Goal: Find contact information

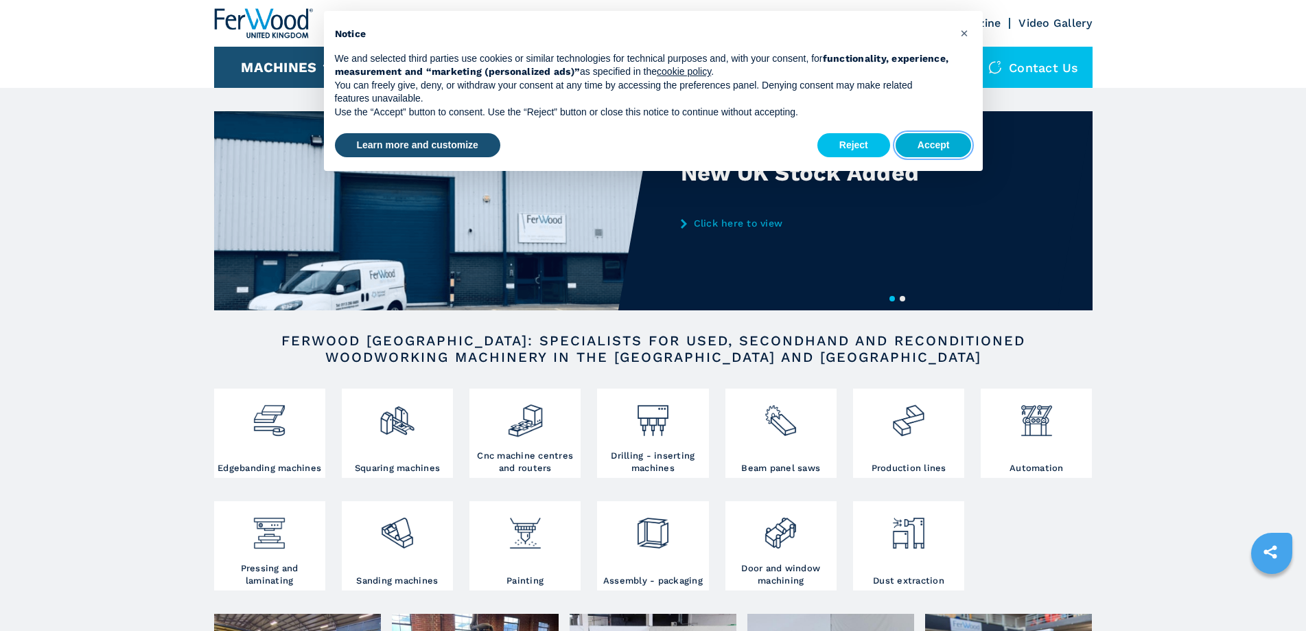
click at [921, 142] on button "Accept" at bounding box center [934, 145] width 76 height 25
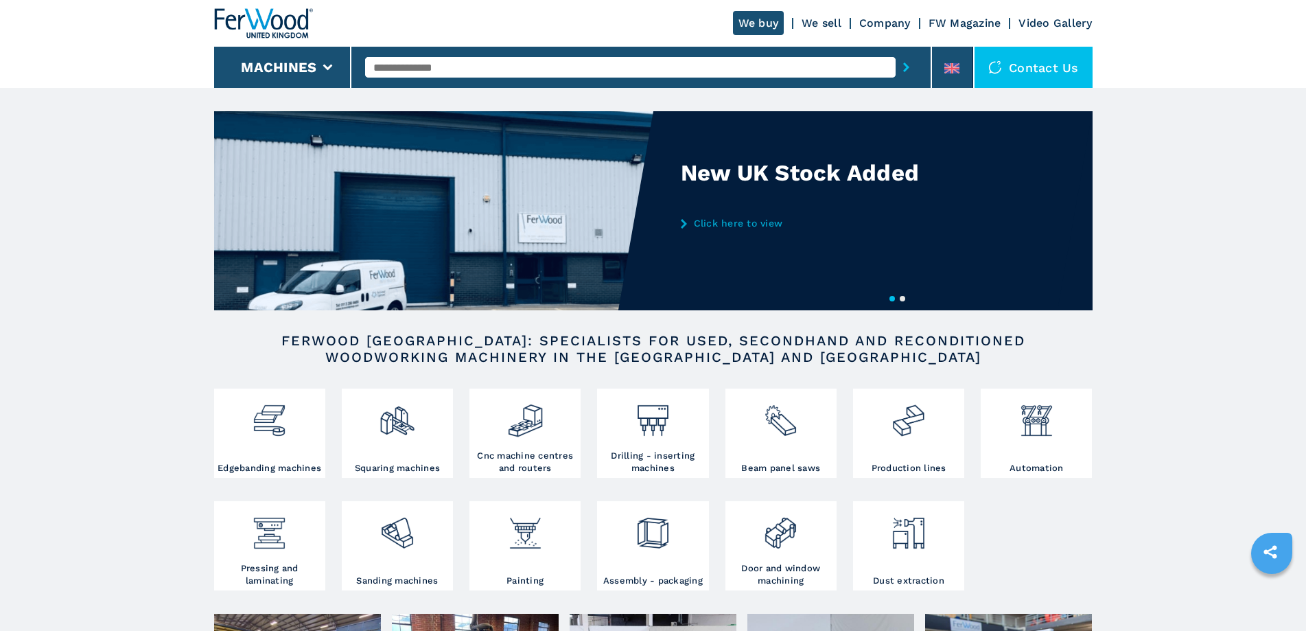
click at [1017, 71] on div "Contact us" at bounding box center [1034, 67] width 118 height 41
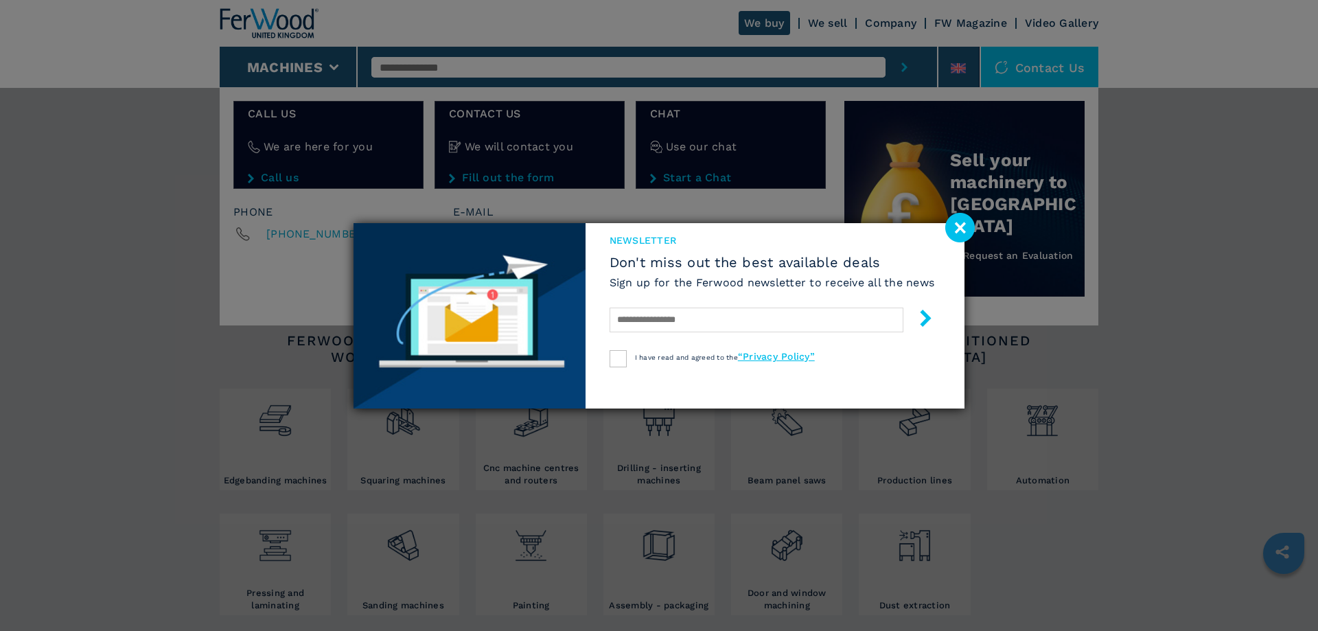
click at [963, 227] on image at bounding box center [960, 228] width 30 height 30
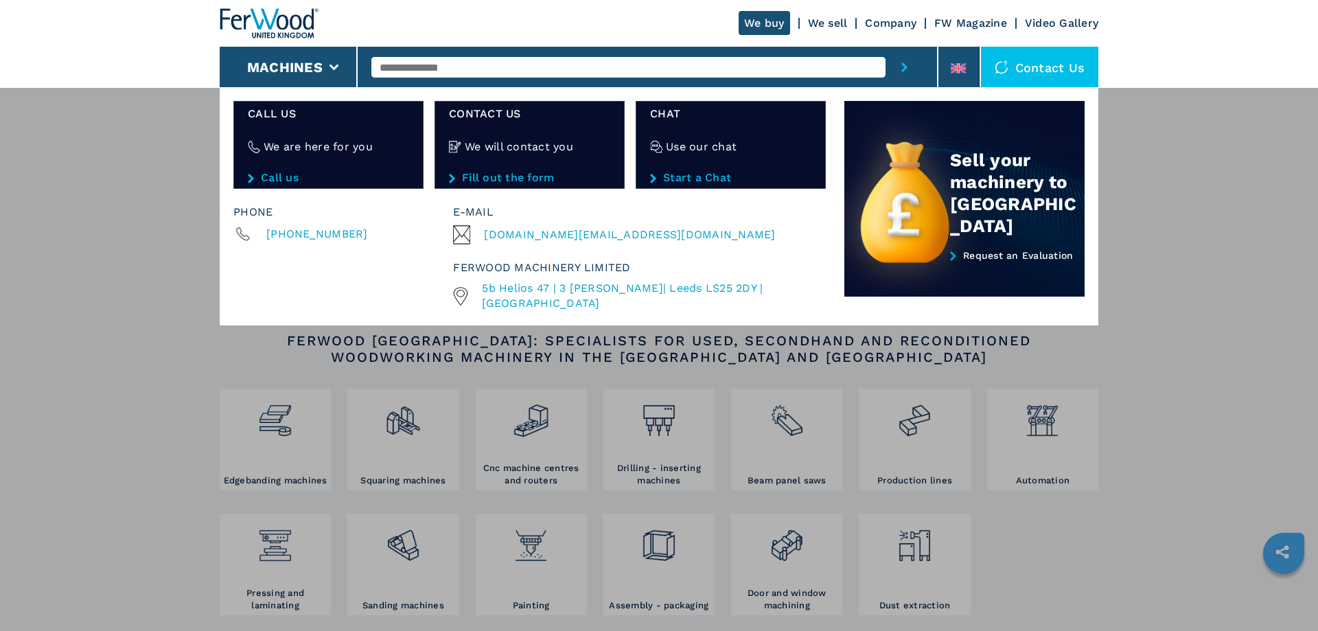
click at [264, 23] on img at bounding box center [269, 23] width 99 height 30
